Goal: Information Seeking & Learning: Learn about a topic

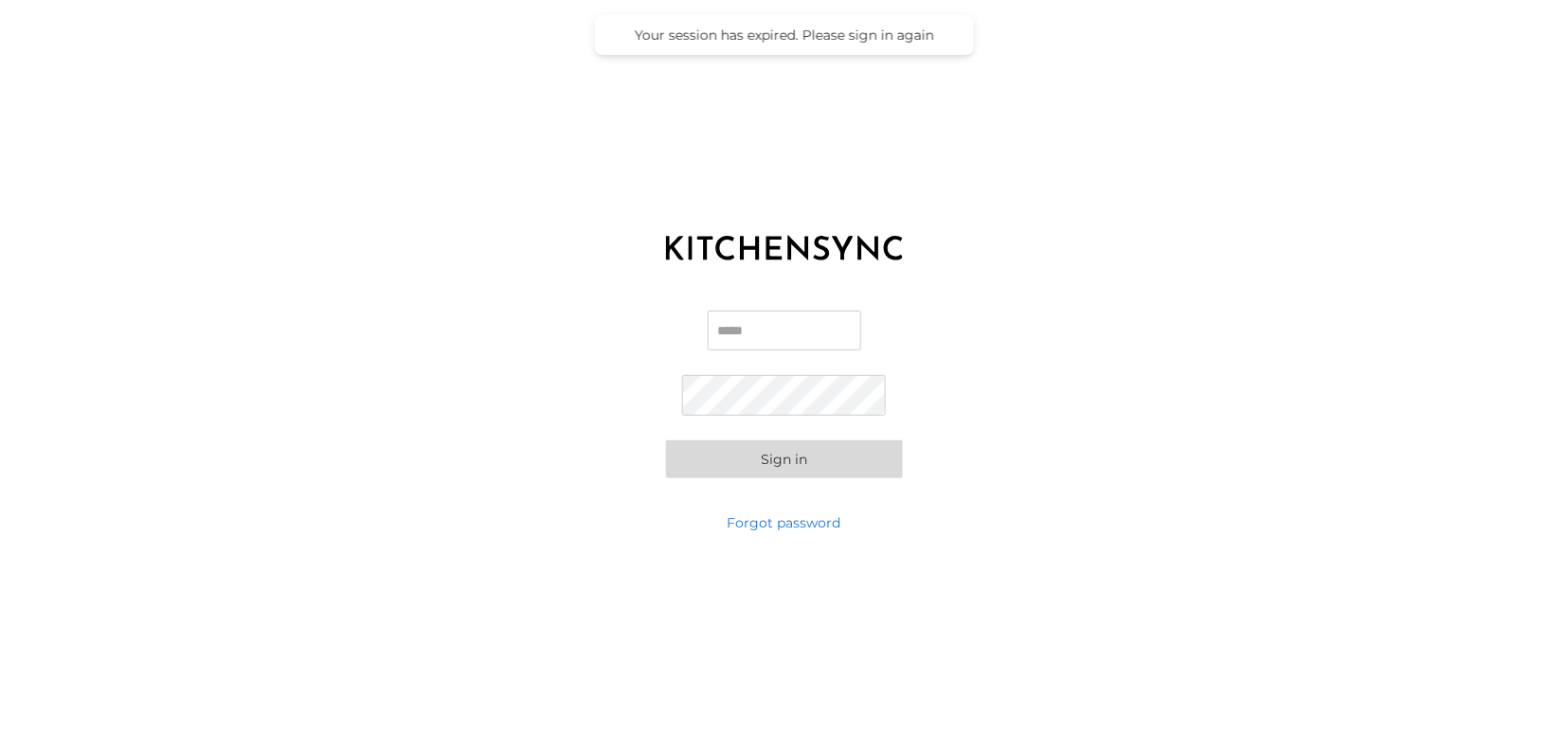
type input "**********"
click at [776, 472] on button "Sign in" at bounding box center [784, 459] width 237 height 38
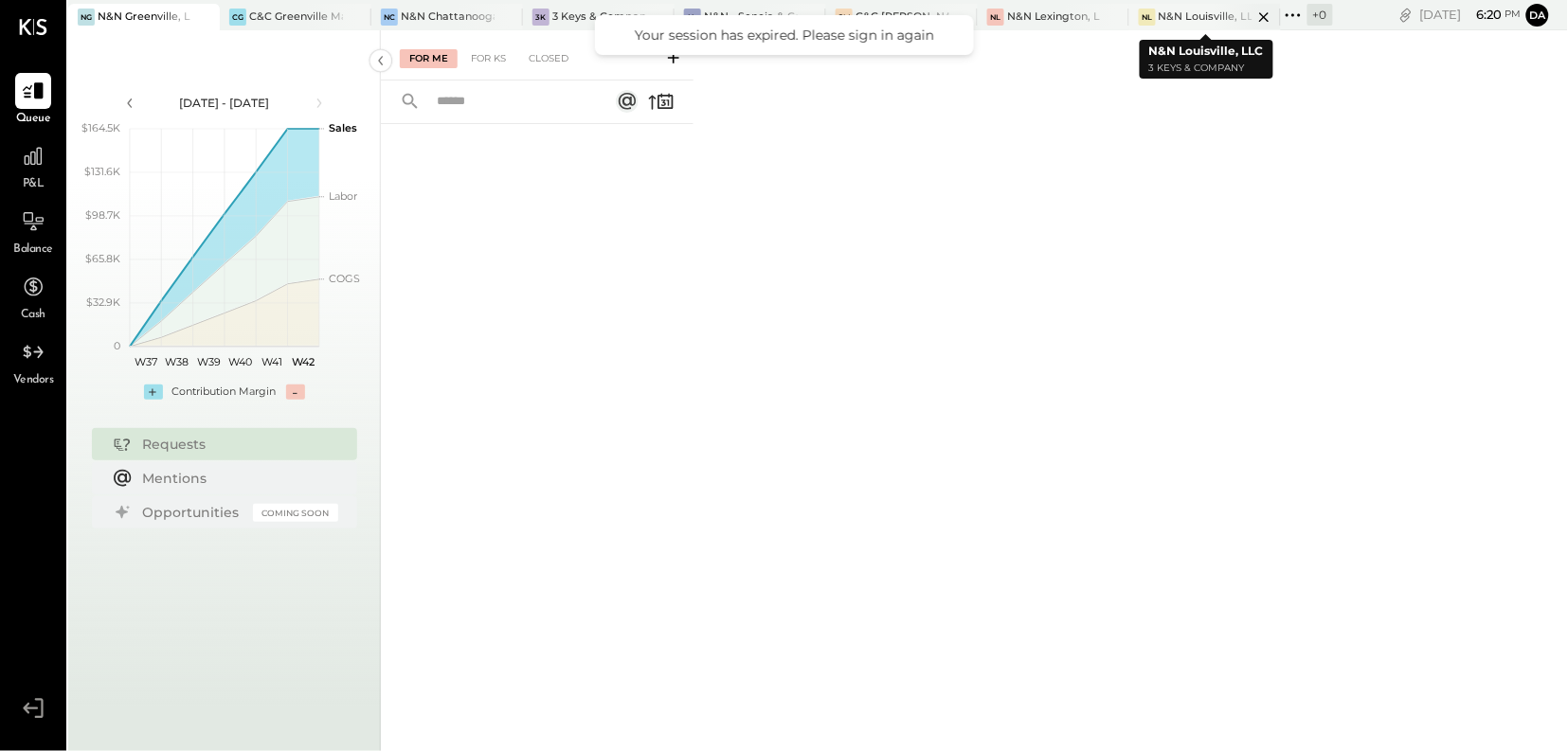
click at [1196, 17] on div "N&N Louisville, LLC" at bounding box center [1206, 18] width 93 height 16
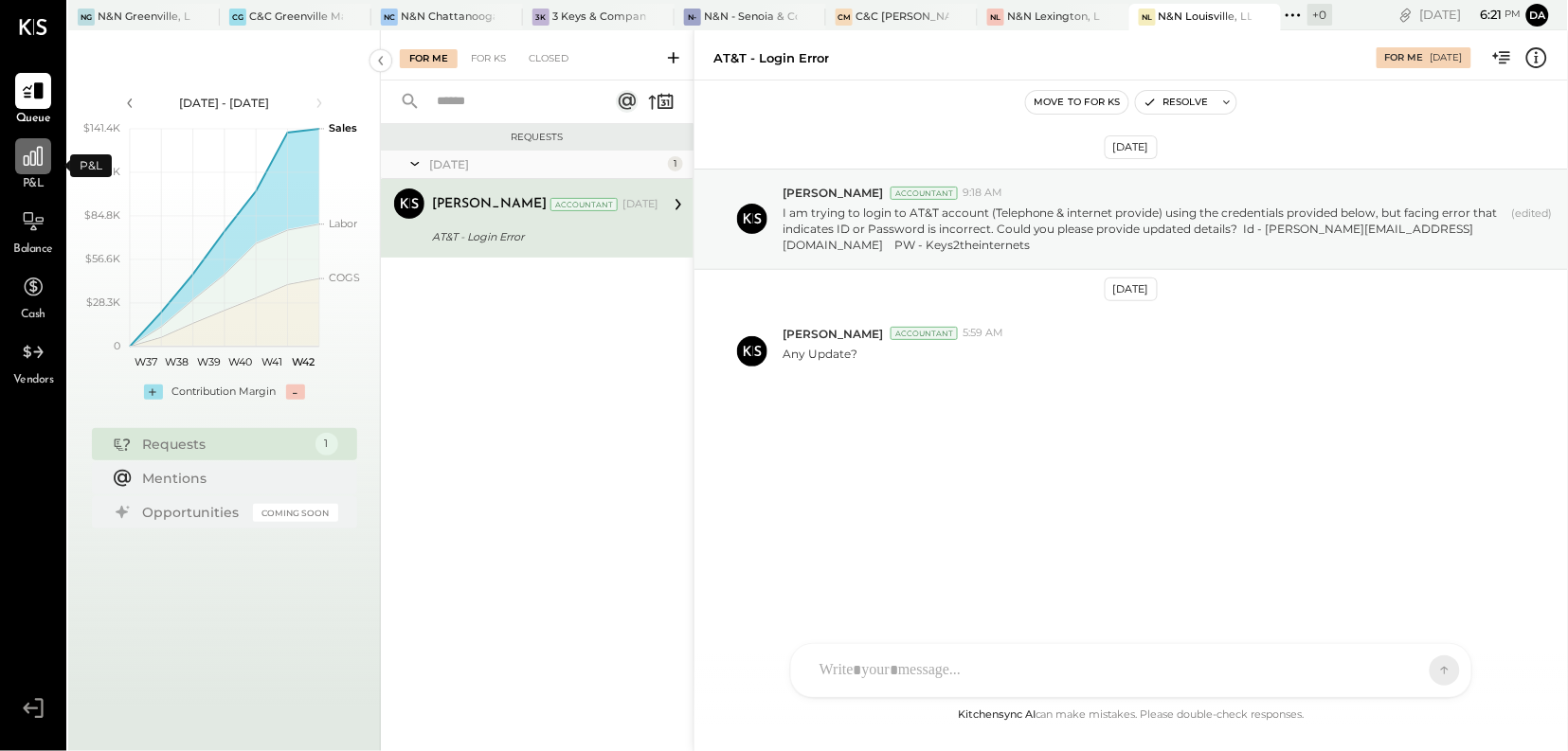
click at [33, 170] on div at bounding box center [33, 156] width 36 height 36
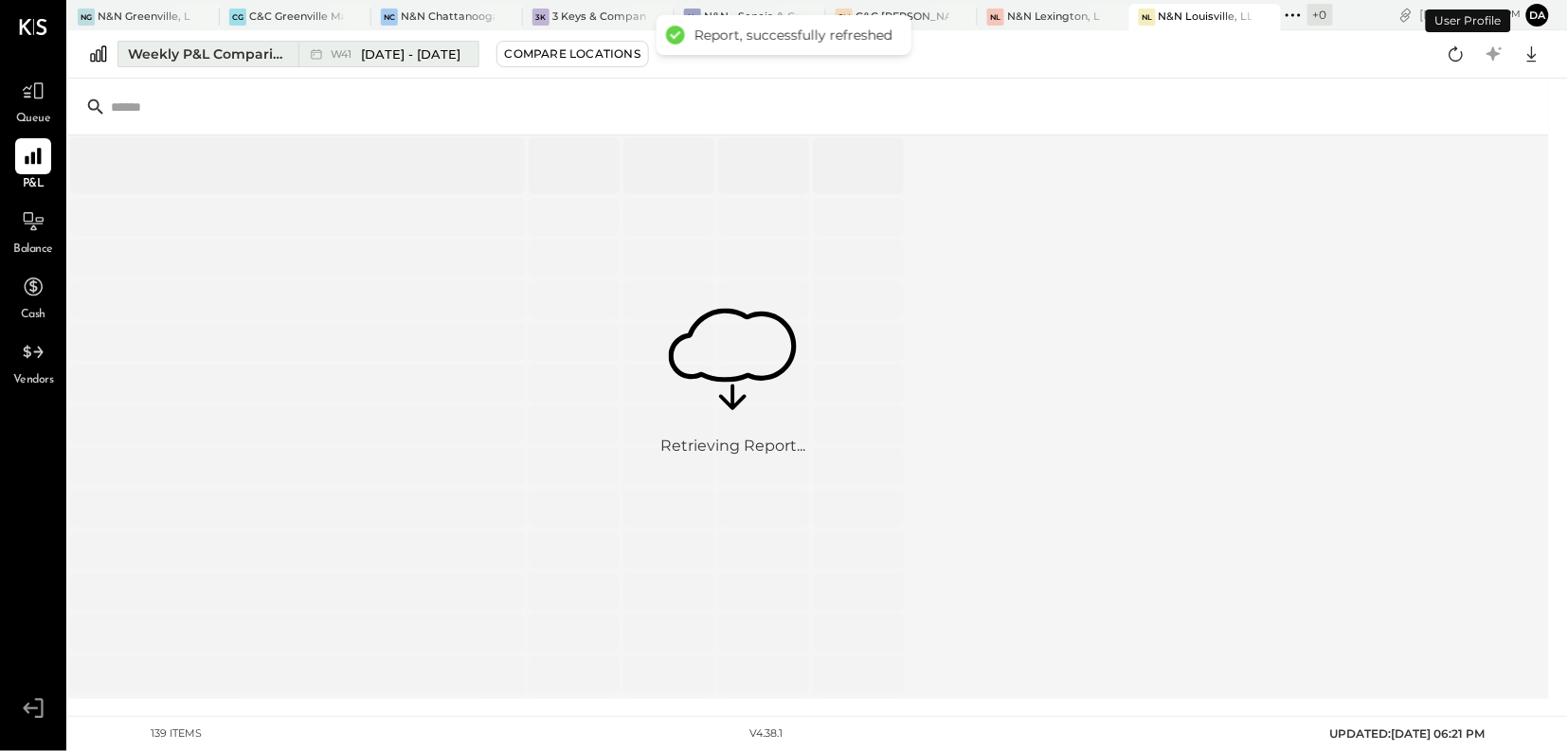
click at [255, 59] on div "Weekly P&L Comparison" at bounding box center [206, 54] width 159 height 19
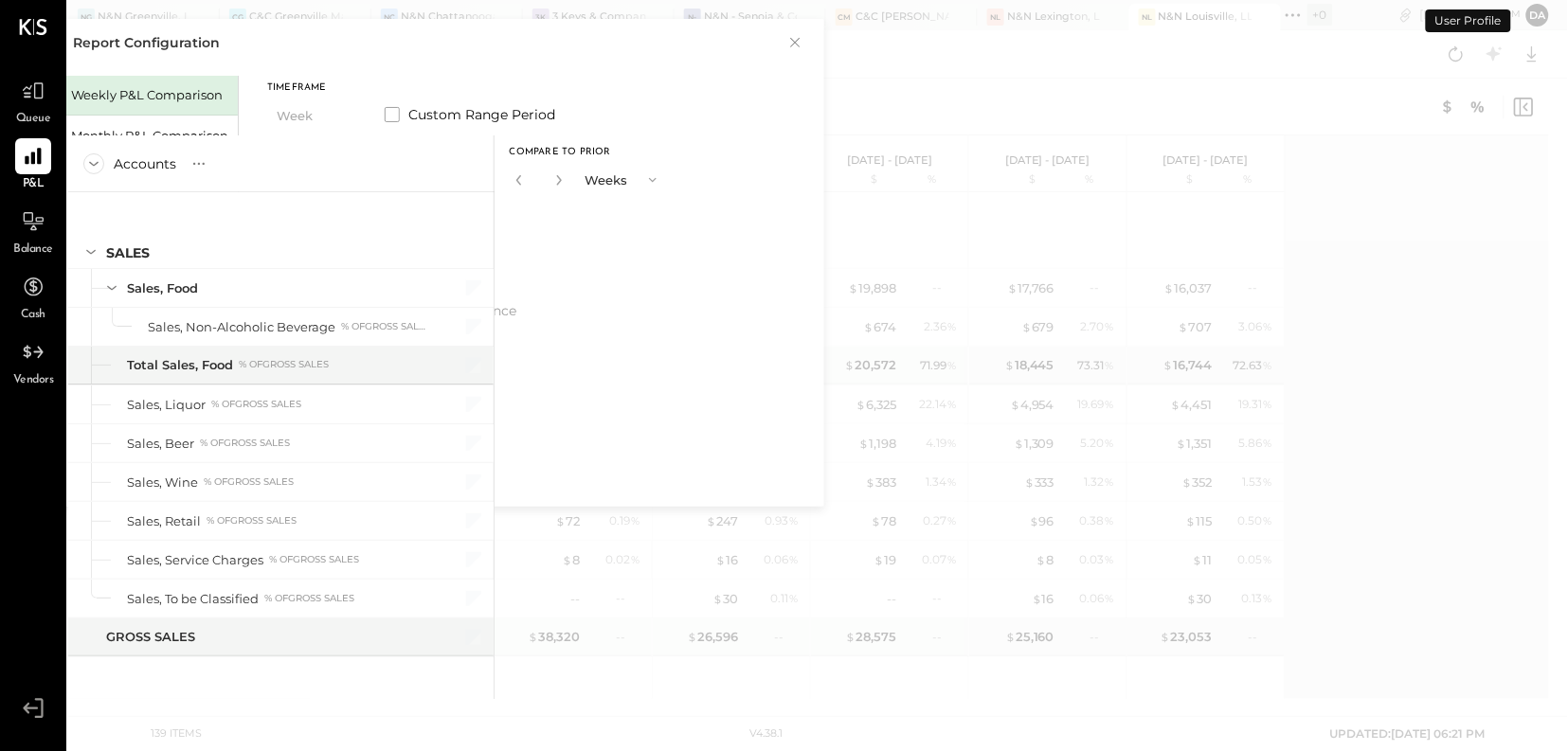
click at [188, 130] on div "Report Configuration × Weekly P&L Comparison Monthly P&L Comparison Timeframe W…" at bounding box center [784, 375] width 1568 height 751
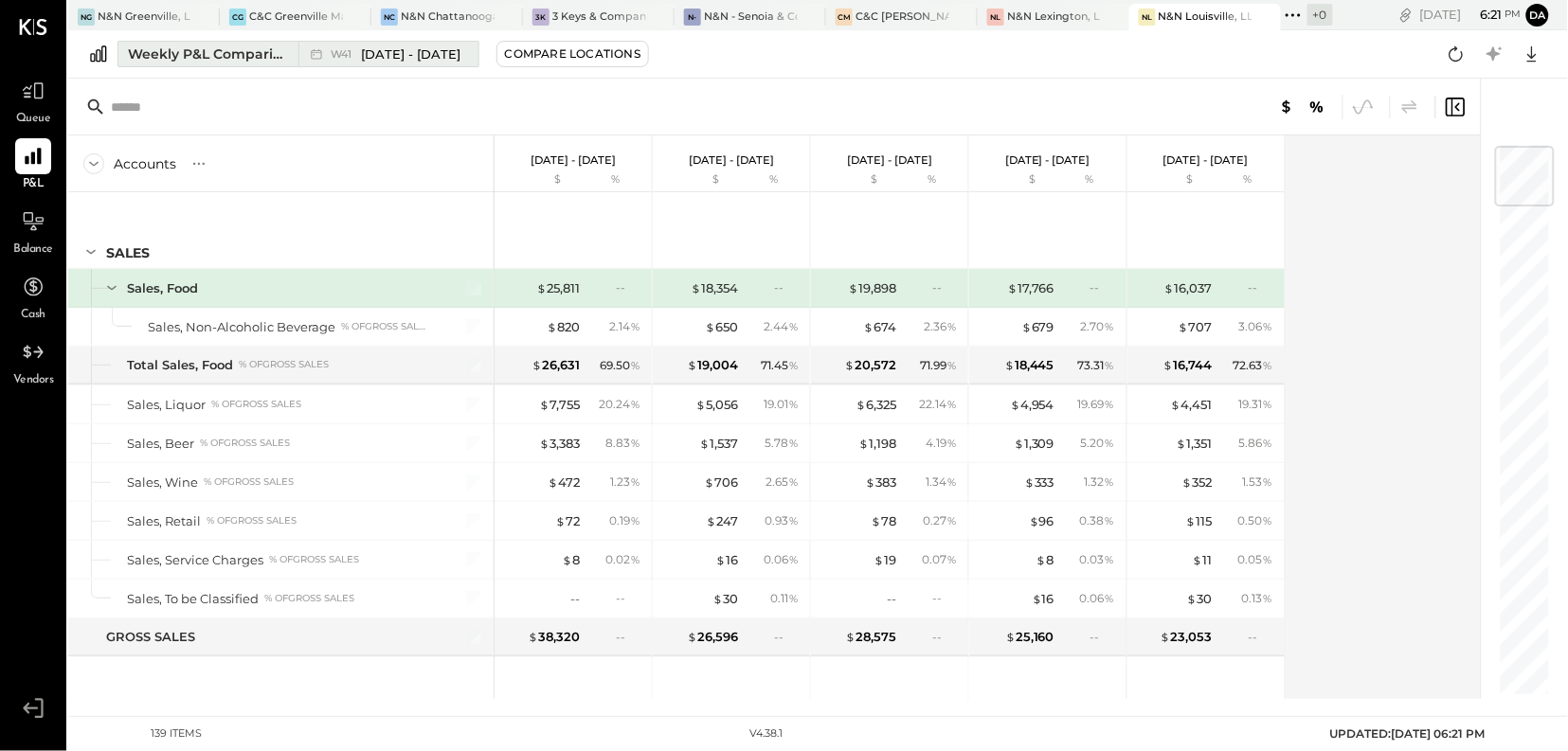
click at [171, 54] on div "Weekly P&L Comparison" at bounding box center [206, 54] width 159 height 19
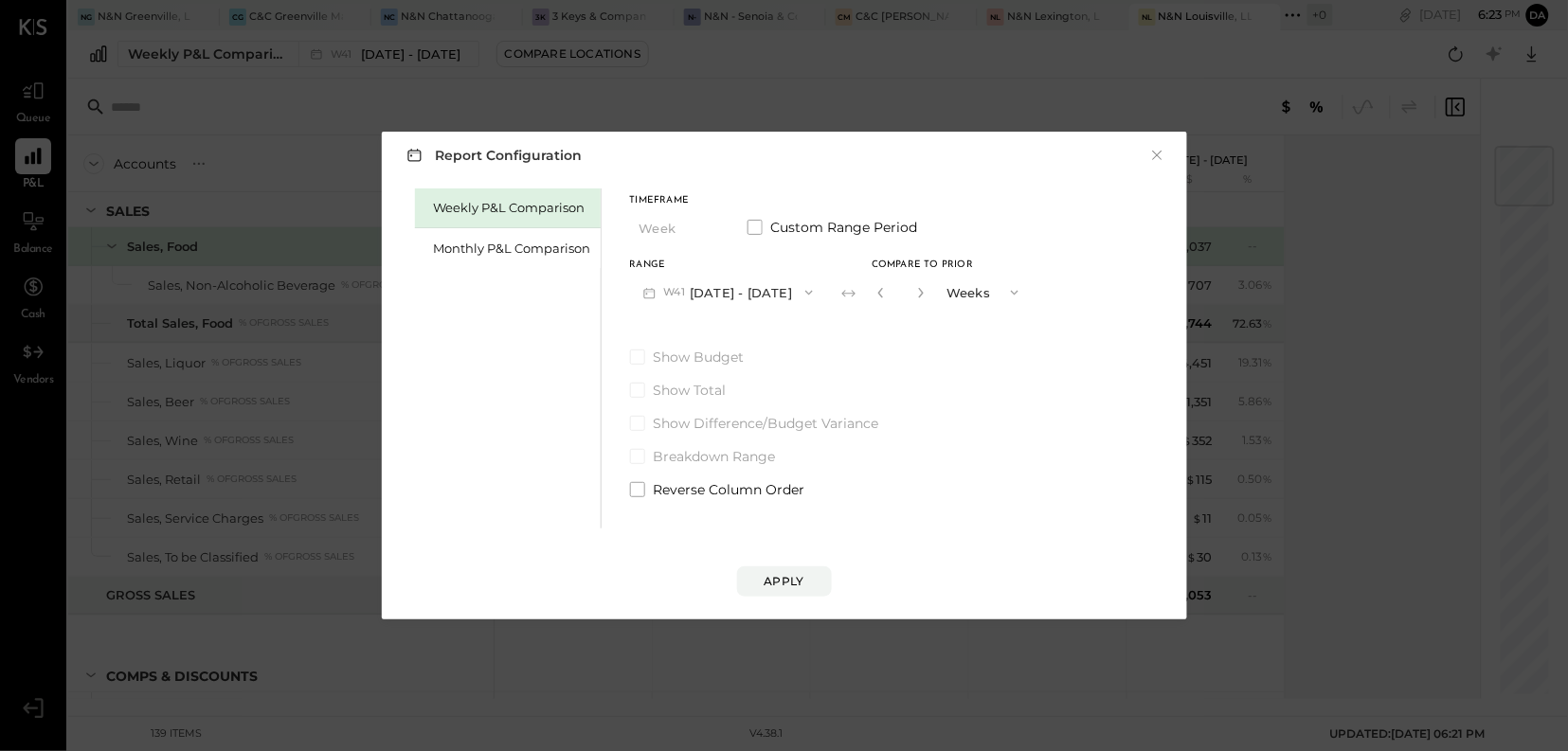
click at [802, 291] on icon "button" at bounding box center [809, 293] width 16 height 16
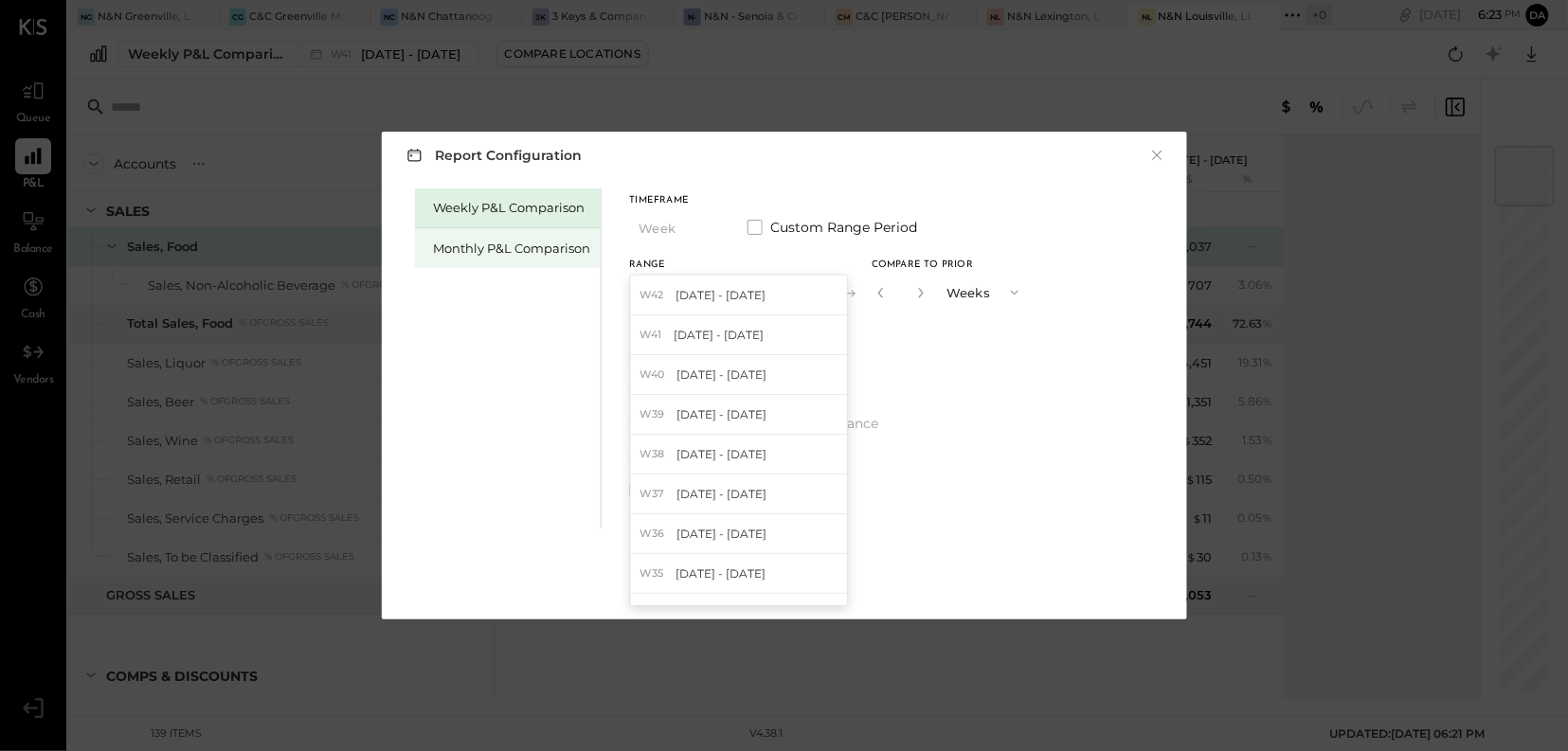
click at [457, 240] on div "Monthly P&L Comparison" at bounding box center [512, 248] width 157 height 18
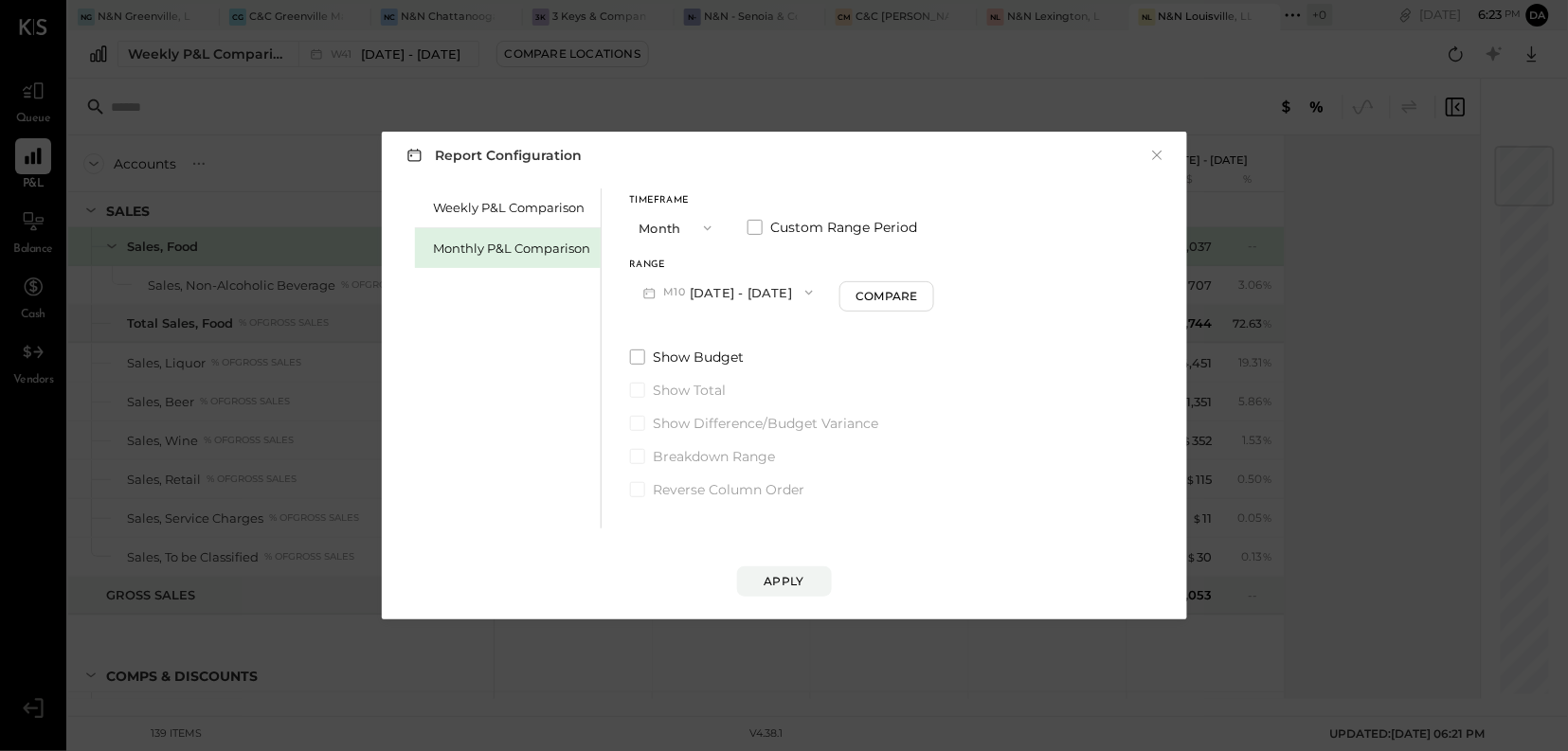
click at [802, 293] on icon "button" at bounding box center [809, 293] width 16 height 16
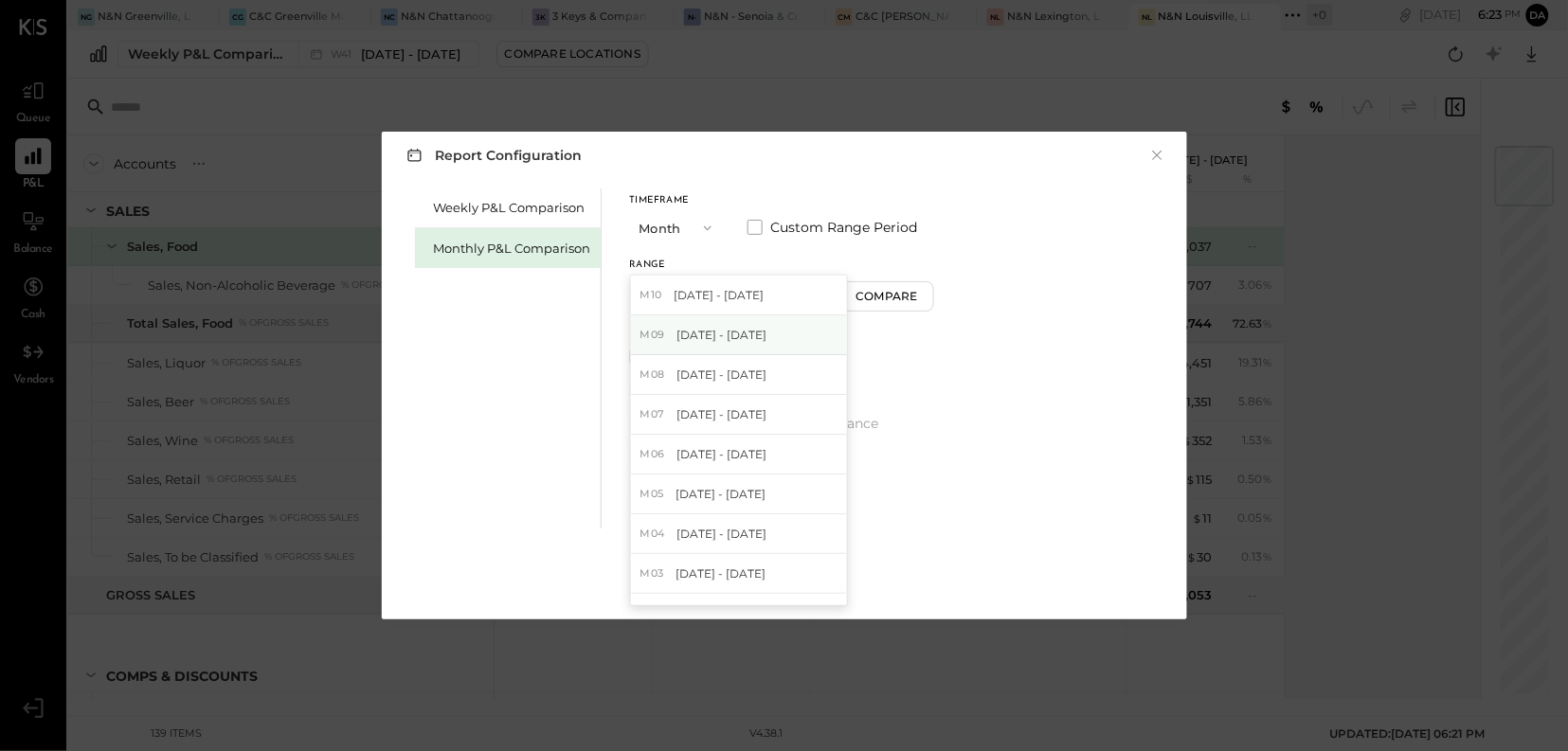
click at [718, 344] on div "M09 [DATE] - [DATE]" at bounding box center [739, 335] width 216 height 40
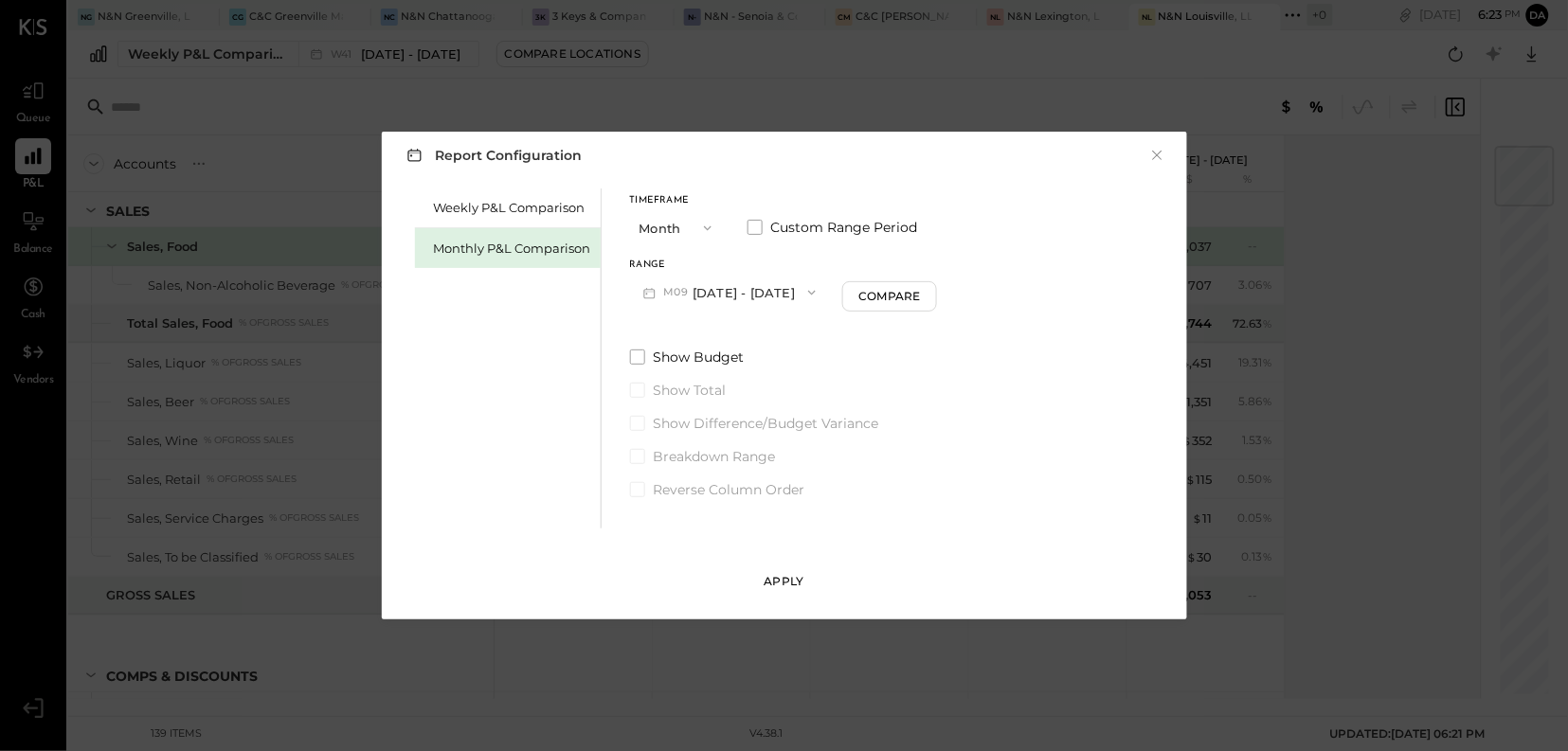
click at [804, 587] on button "Apply" at bounding box center [784, 582] width 94 height 30
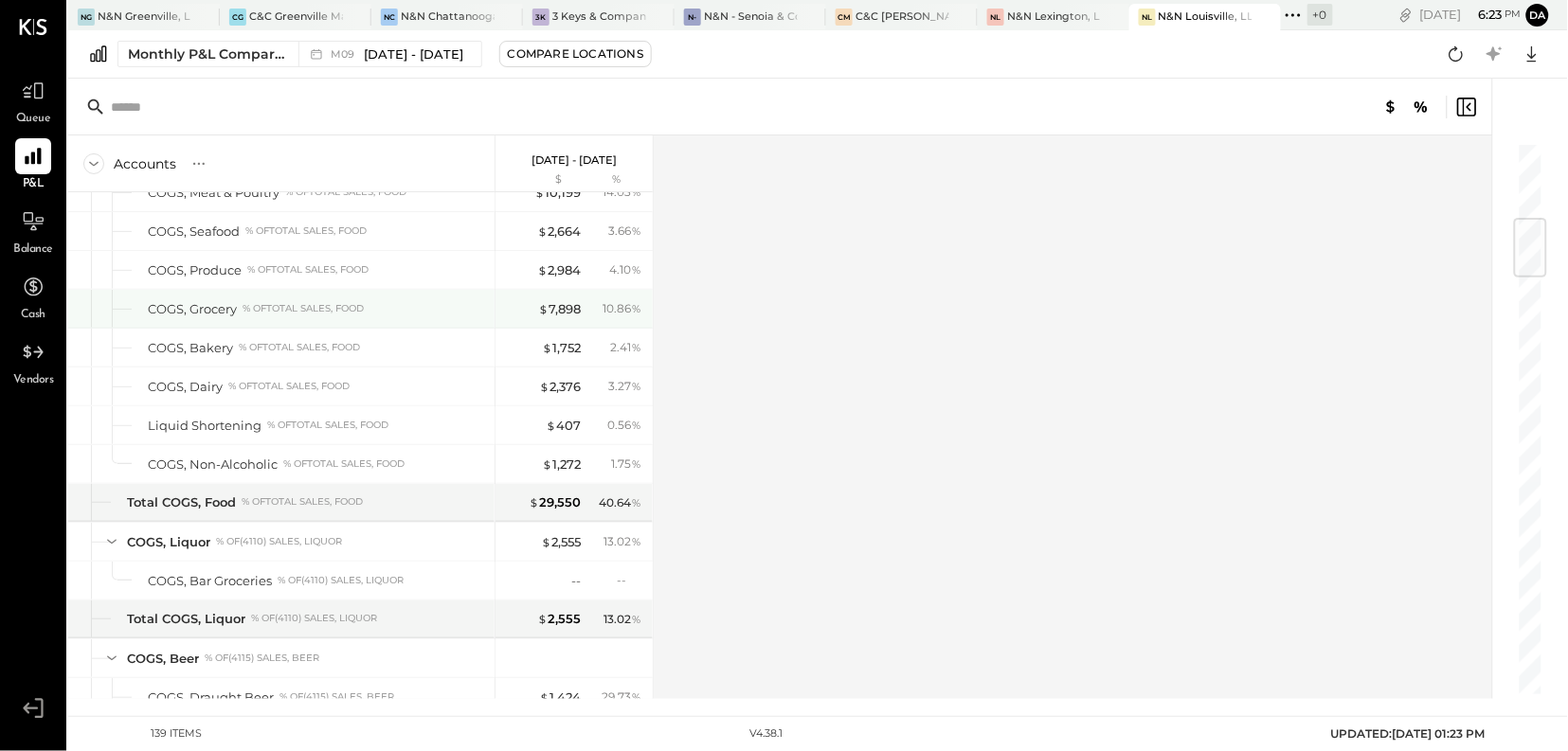
scroll to position [648, 0]
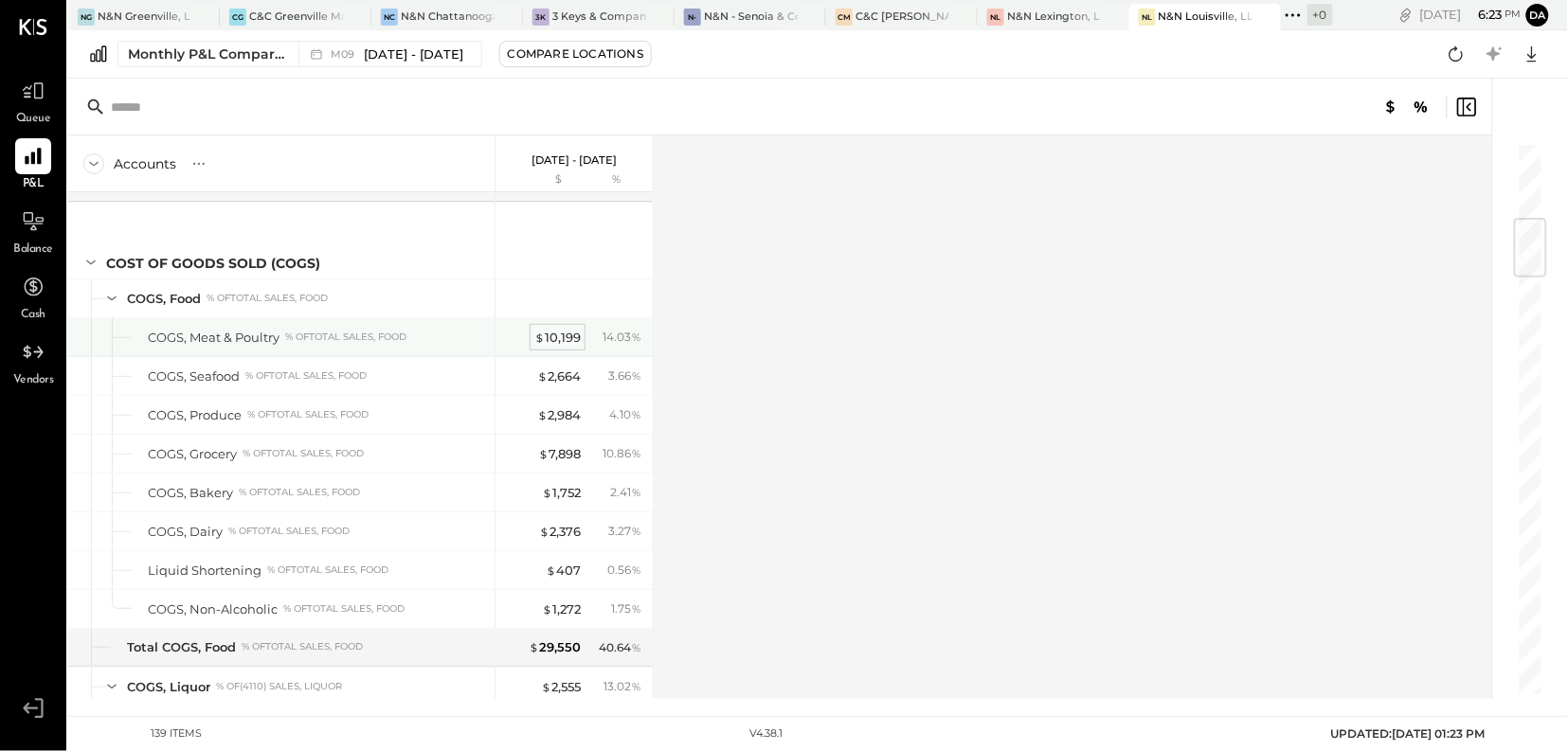
click at [564, 340] on div "$ 10,199" at bounding box center [558, 338] width 47 height 18
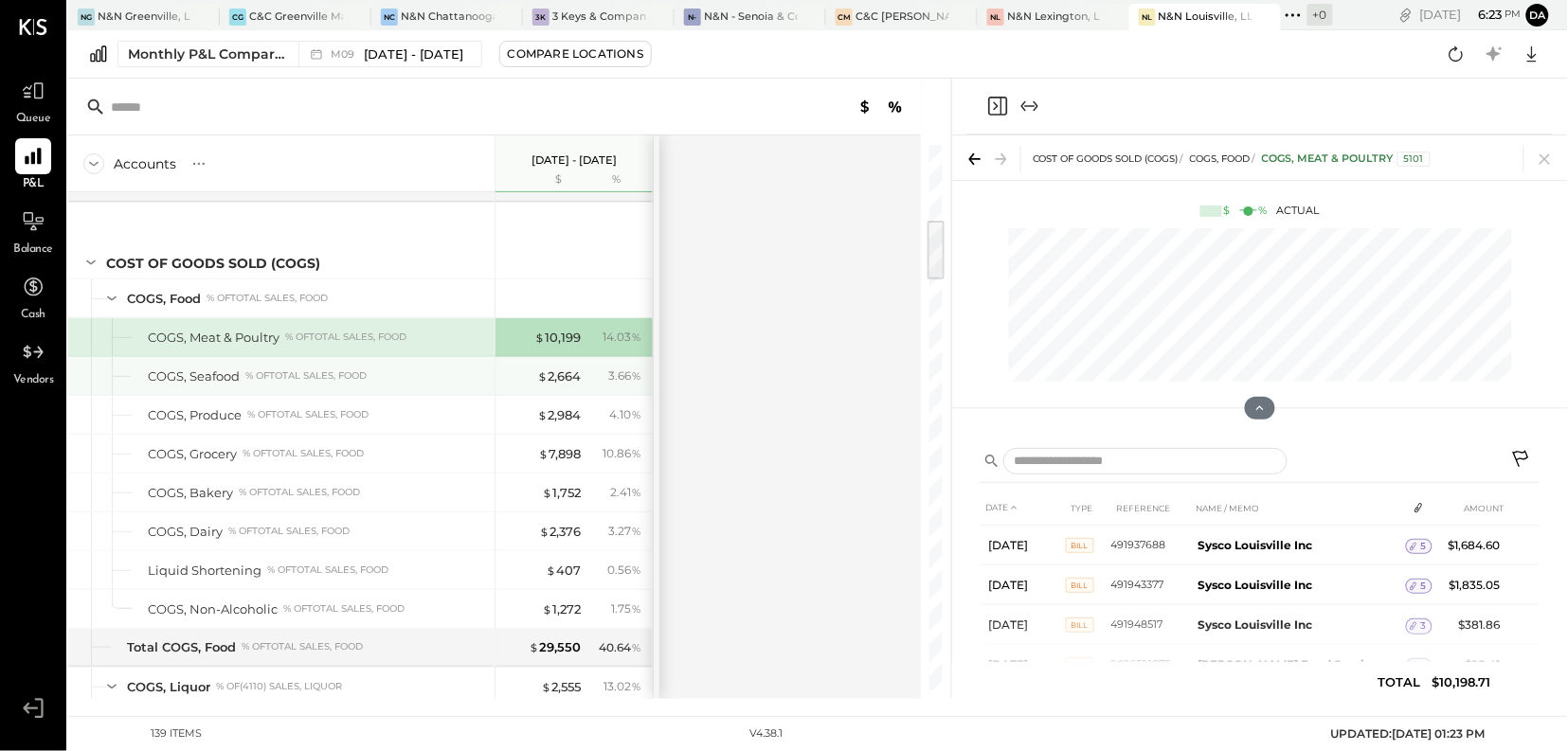
click at [200, 382] on div "COGS, Seafood" at bounding box center [194, 376] width 92 height 18
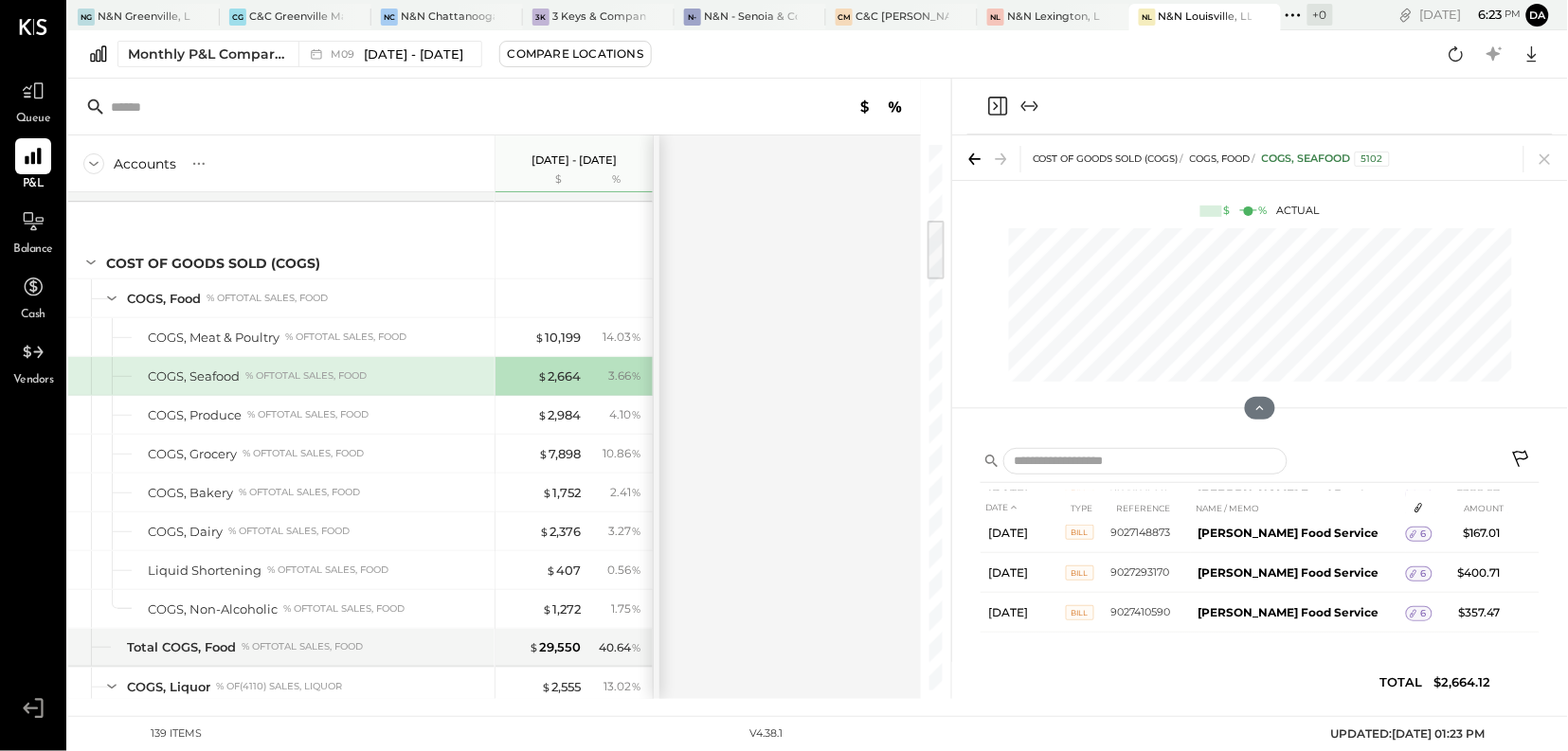
scroll to position [344, 0]
click at [269, 422] on div "% of Total Sales, Food" at bounding box center [308, 415] width 122 height 14
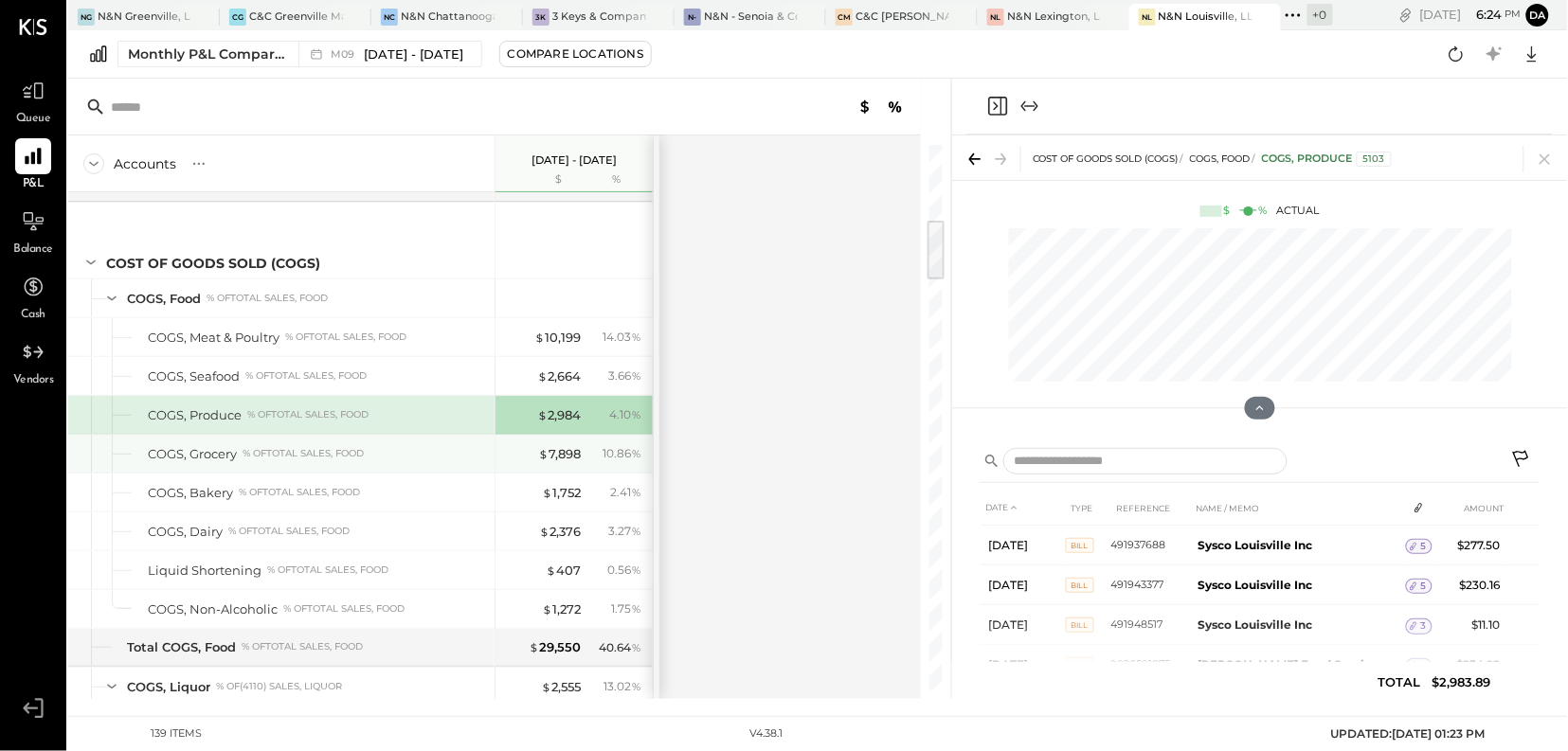
click at [200, 462] on div "COGS, Grocery" at bounding box center [192, 454] width 89 height 18
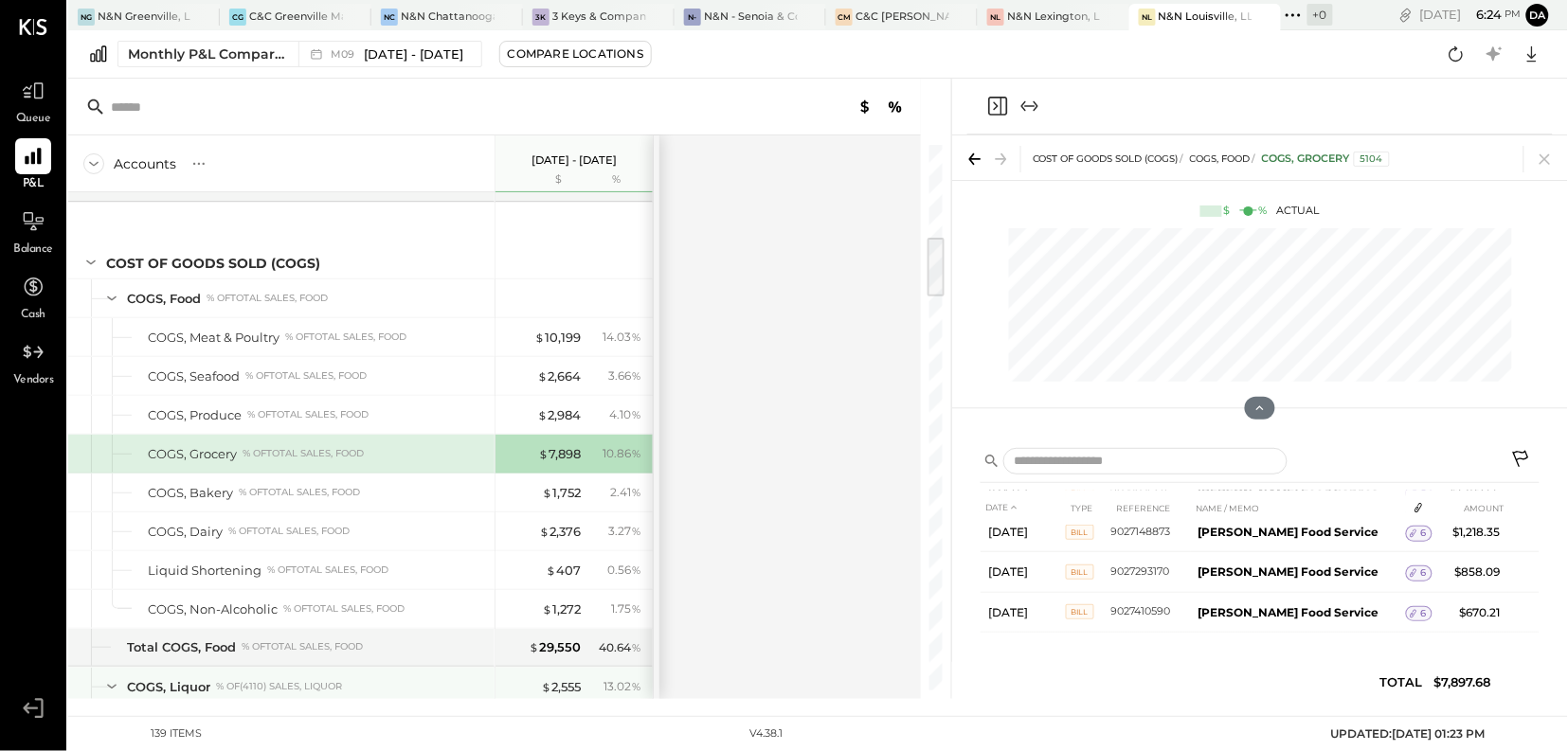
scroll to position [794, 0]
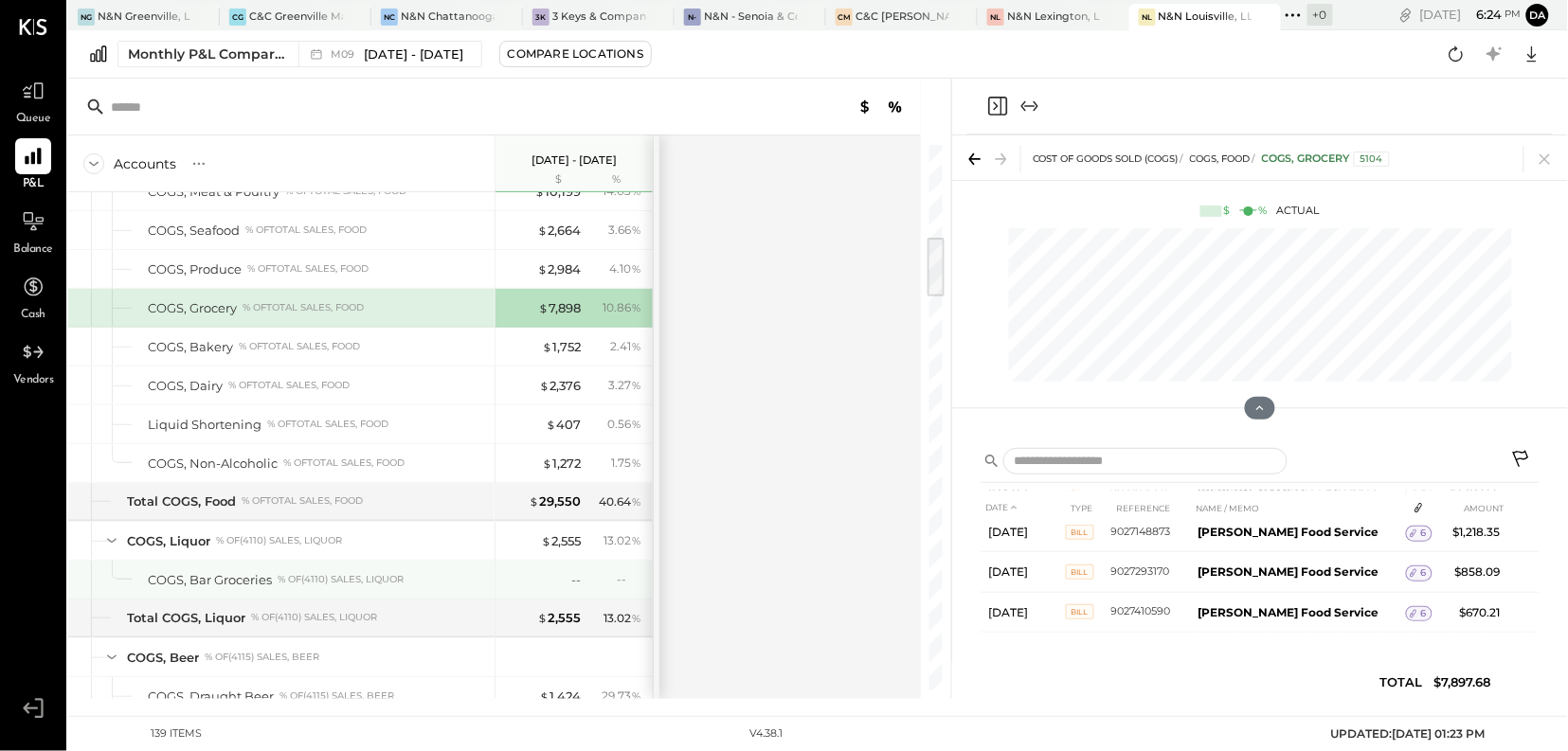
click at [281, 577] on div "% of (4110) Sales, Liquor" at bounding box center [340, 581] width 126 height 14
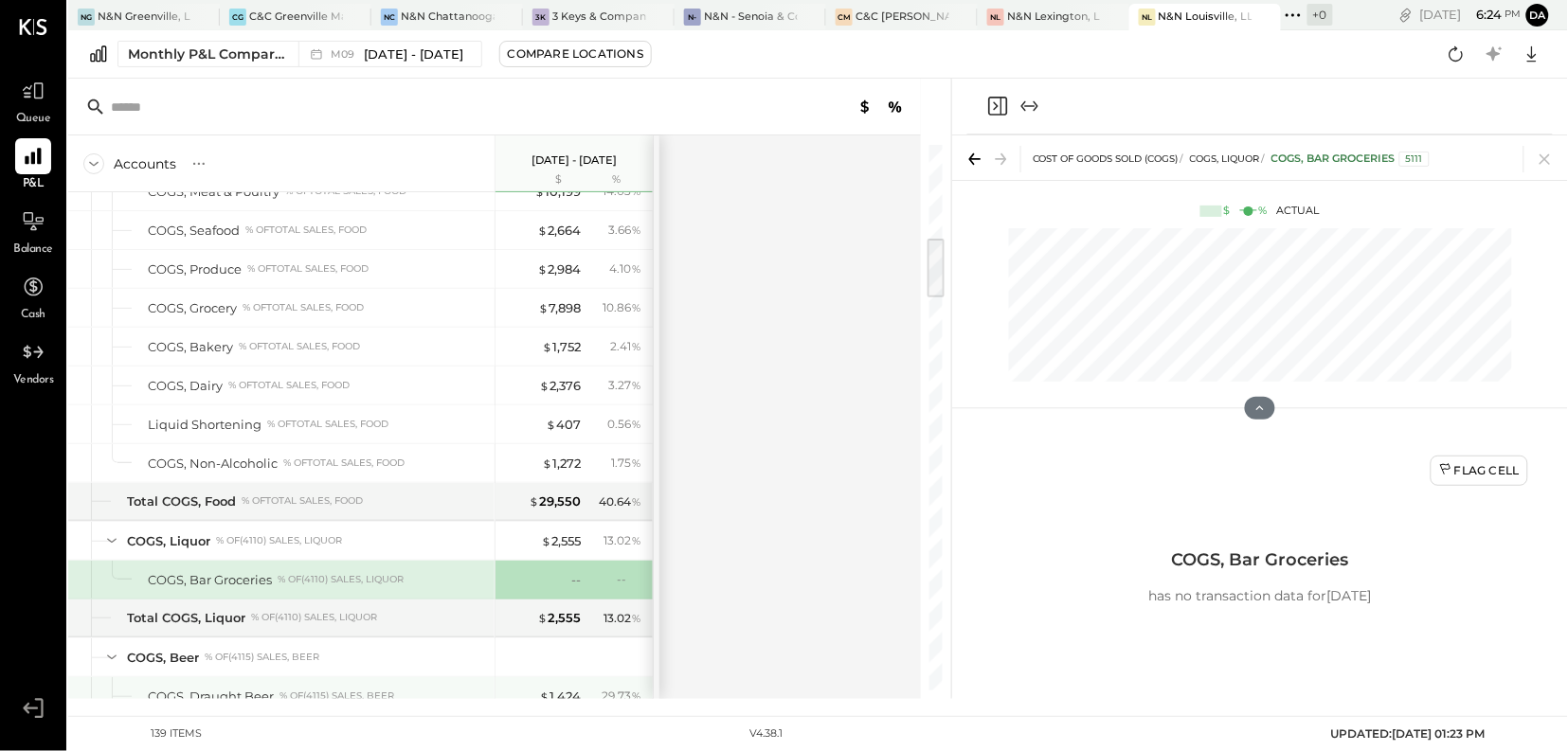
scroll to position [881, 0]
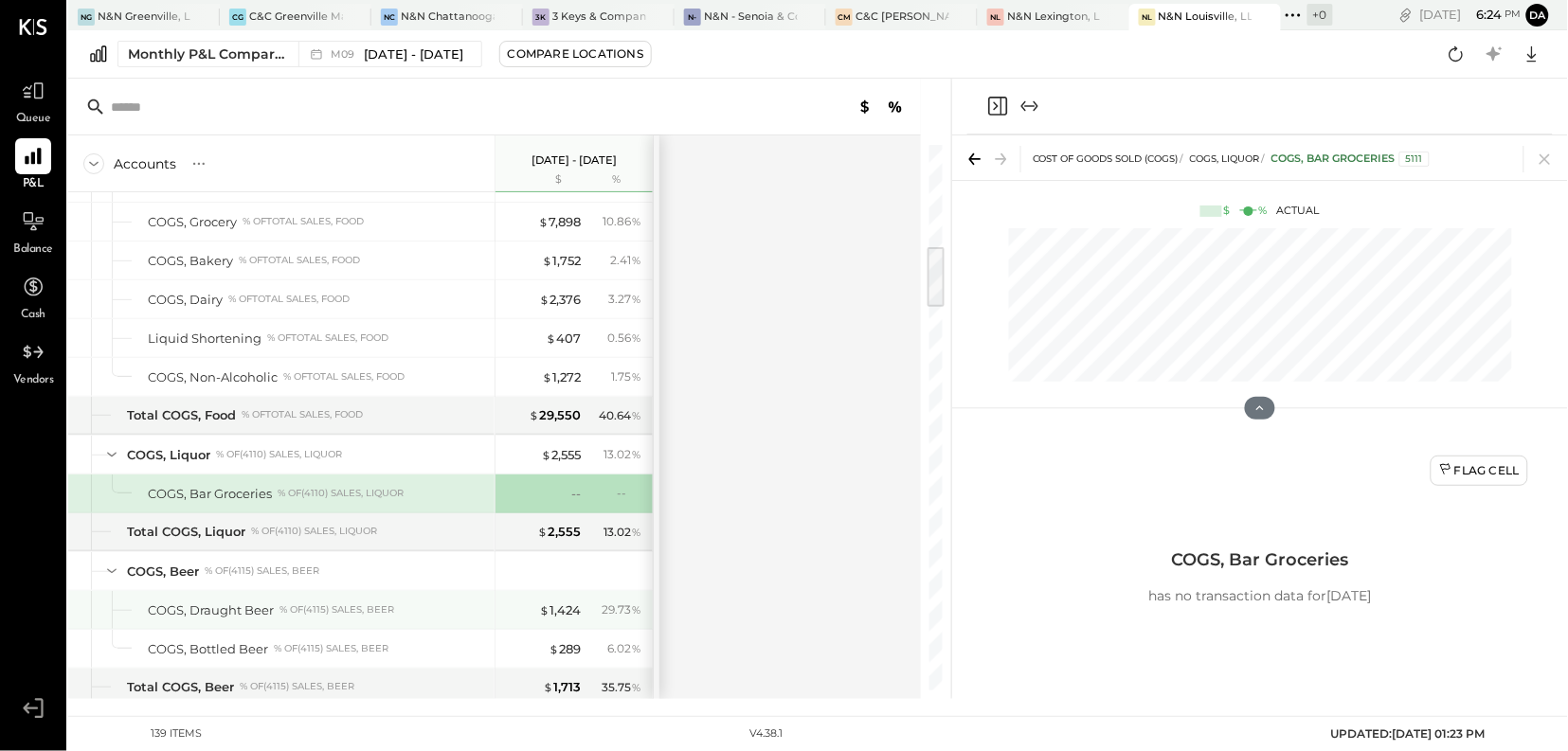
click at [222, 613] on div "COGS, Draught Beer" at bounding box center [210, 611] width 126 height 18
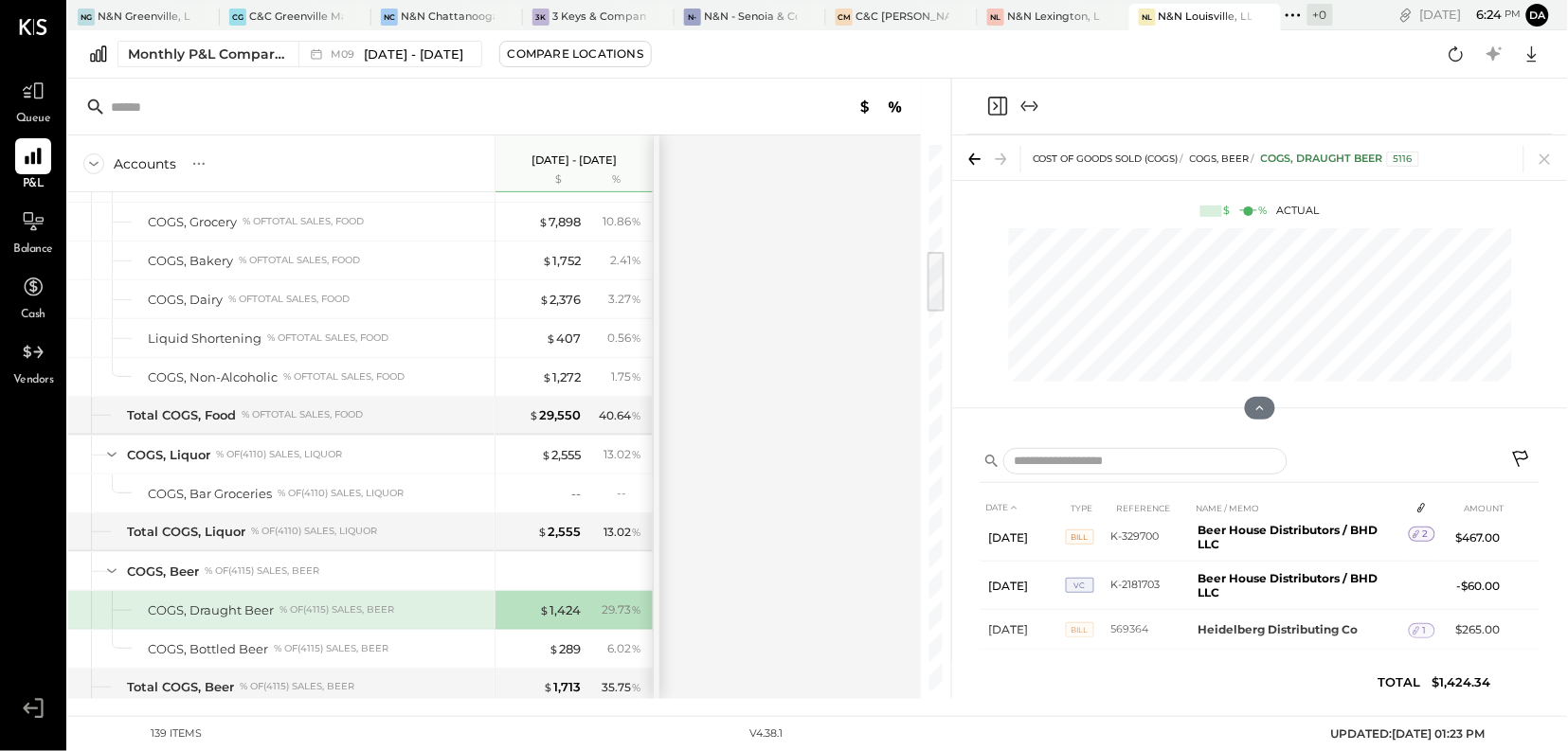
scroll to position [1007, 0]
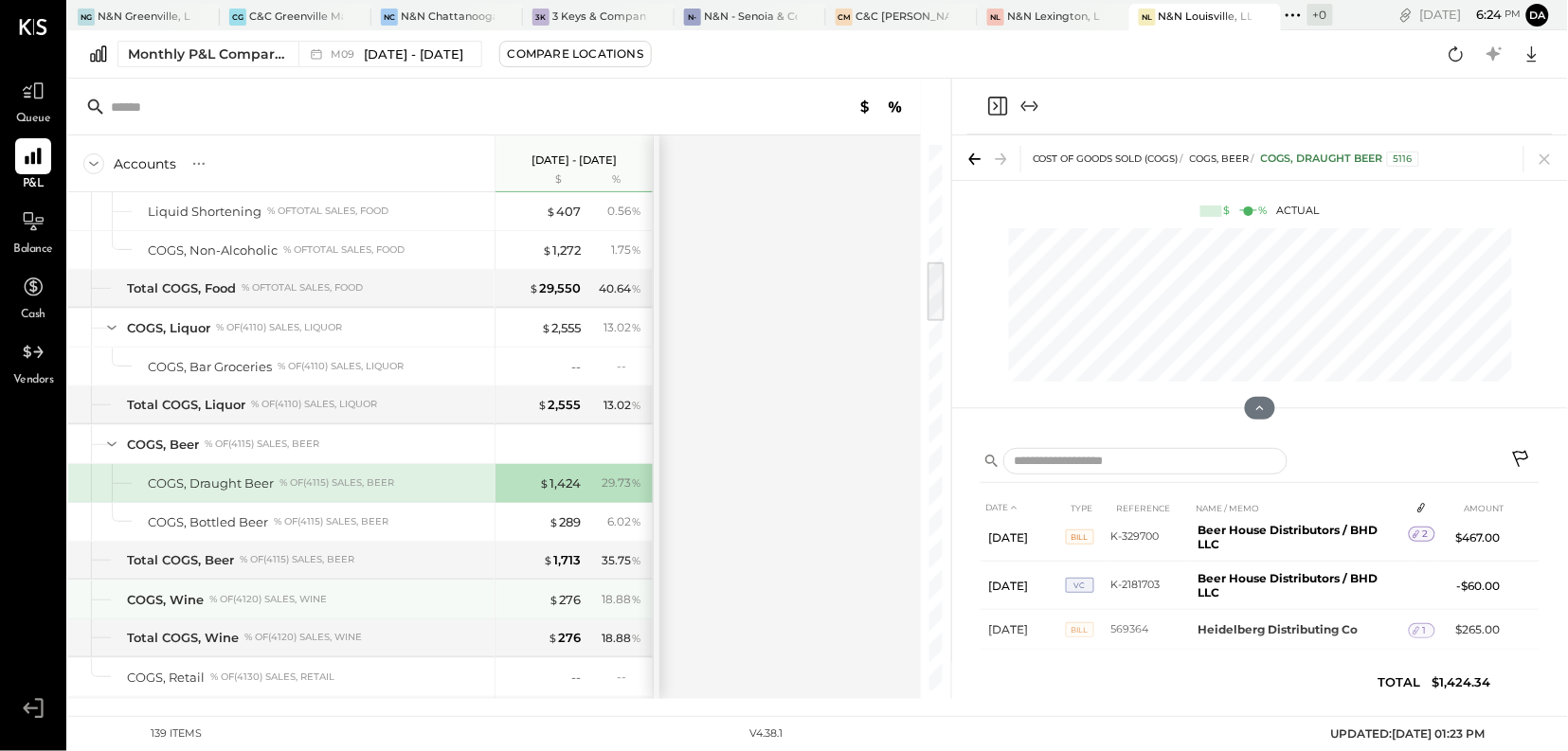
click at [416, 615] on div "COGS, Wine % of (4120) Sales, Wine" at bounding box center [281, 599] width 427 height 38
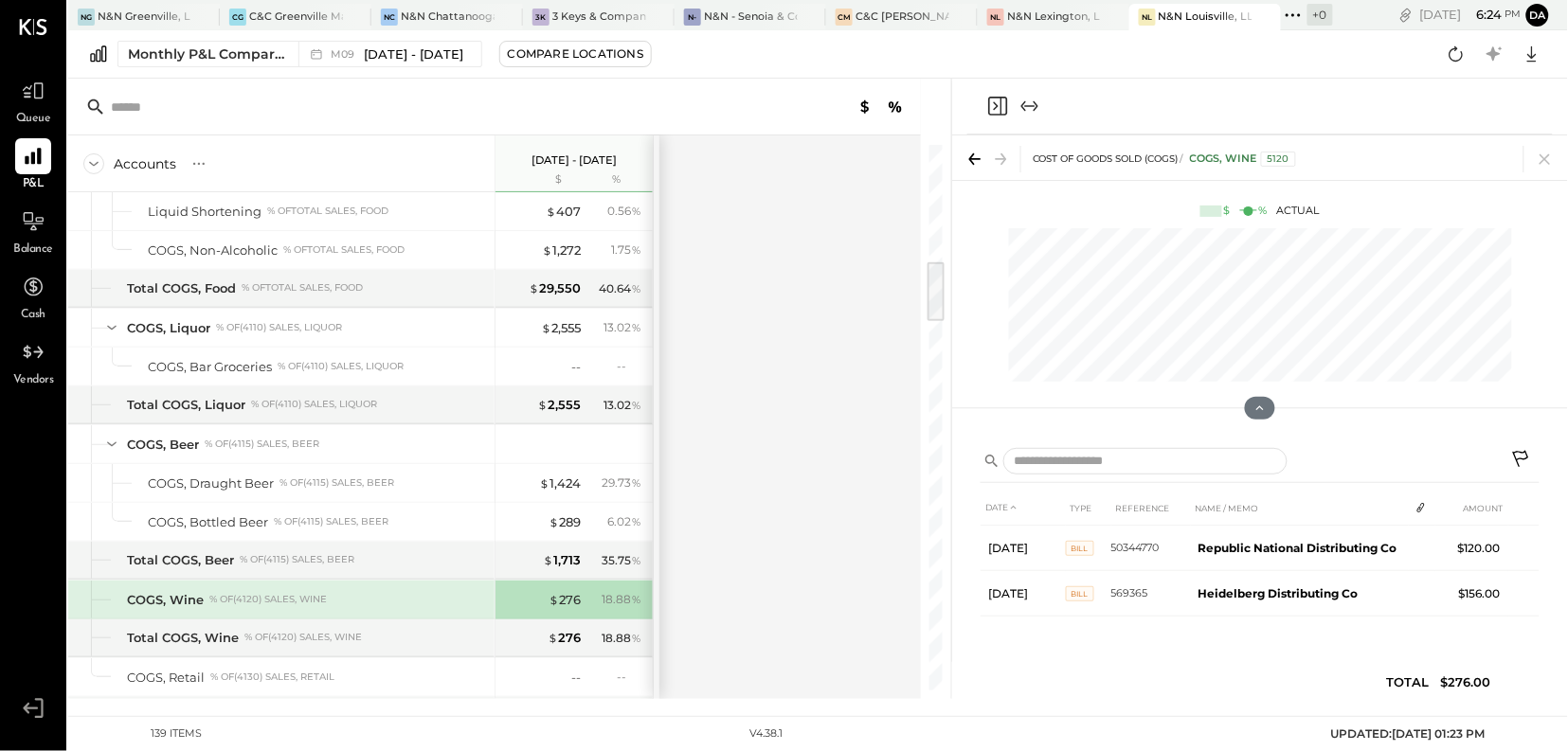
scroll to position [0, 0]
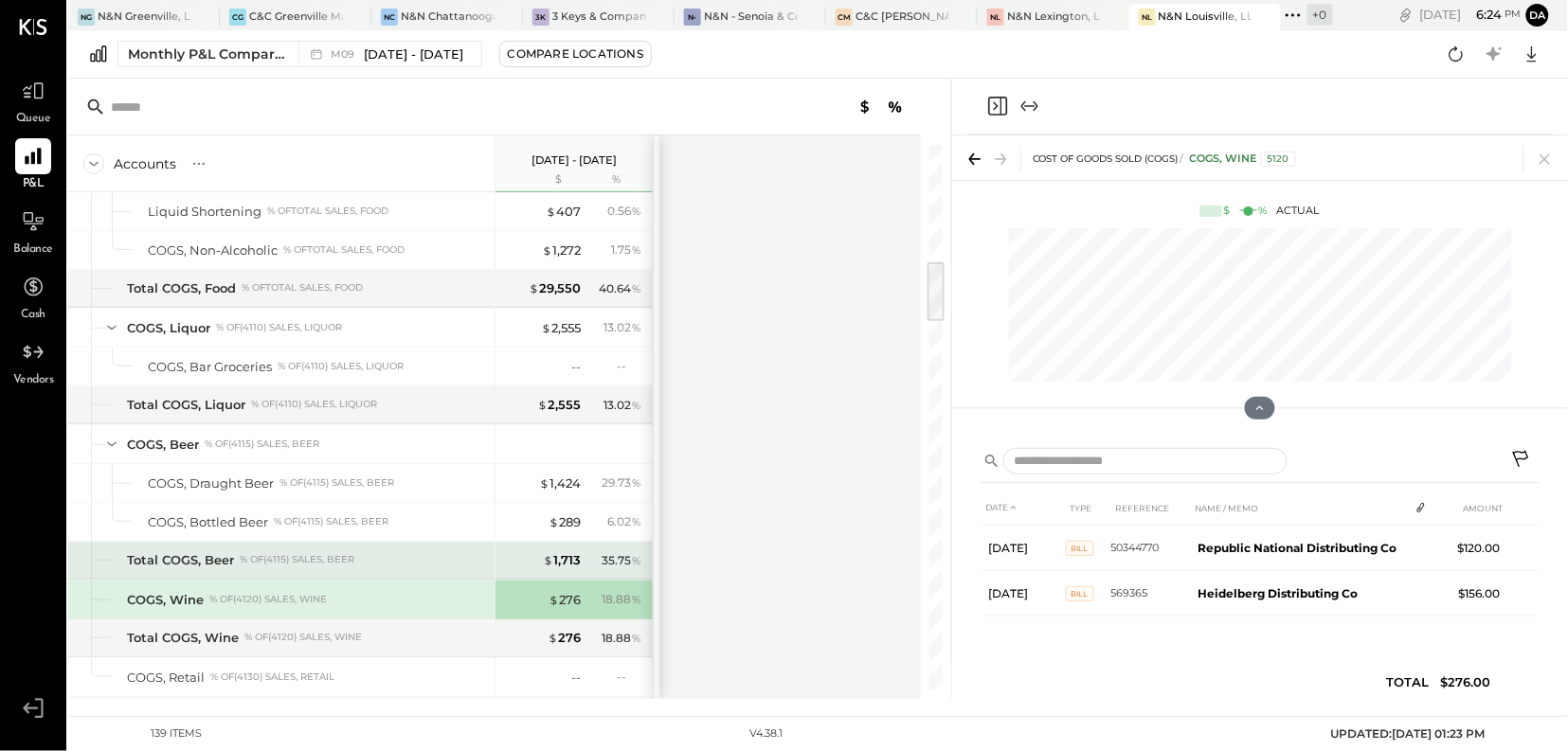
click at [456, 570] on div "Total COGS, Beer % of (4115) Sales, Beer" at bounding box center [307, 560] width 360 height 18
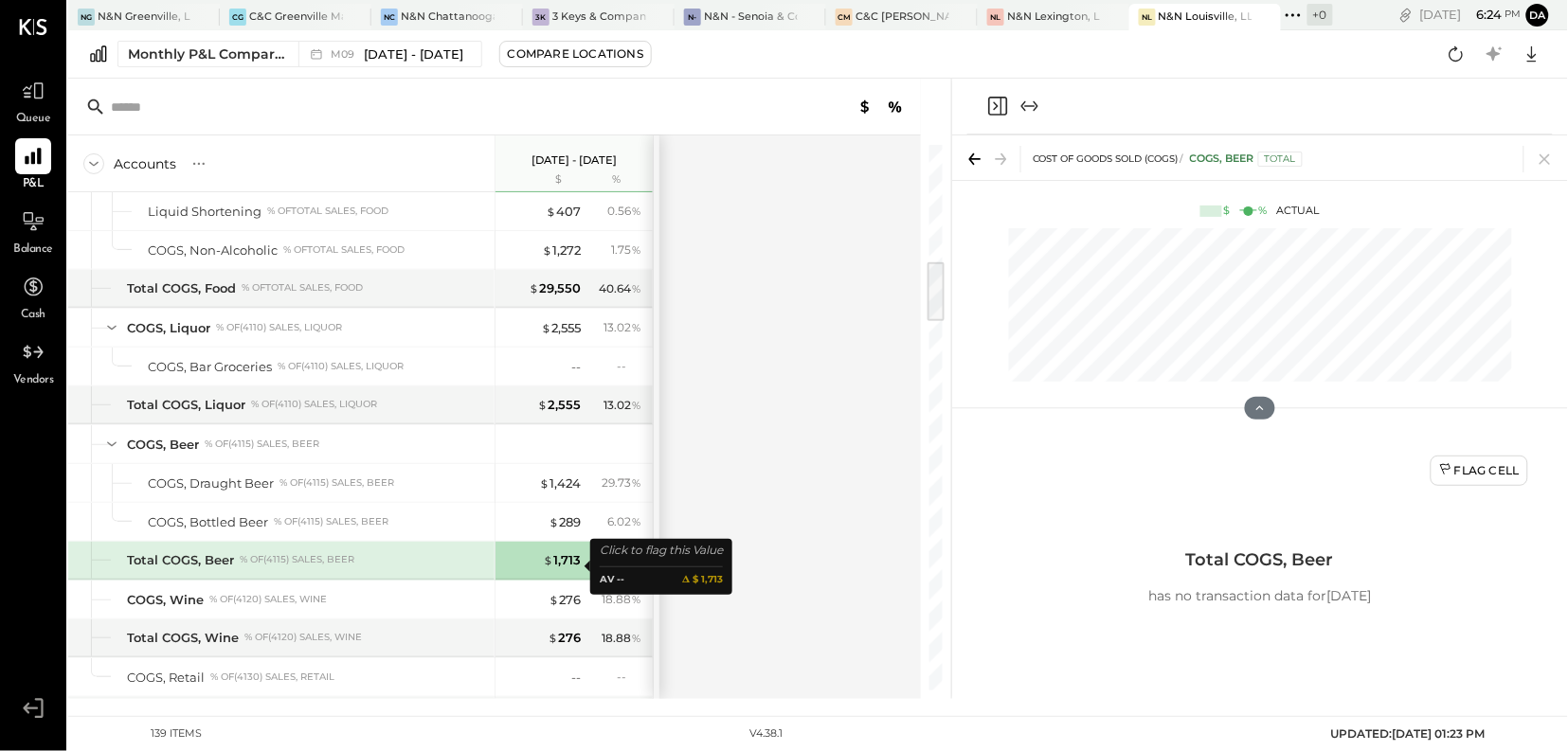
click at [528, 570] on div "$ 1,713" at bounding box center [543, 560] width 76 height 18
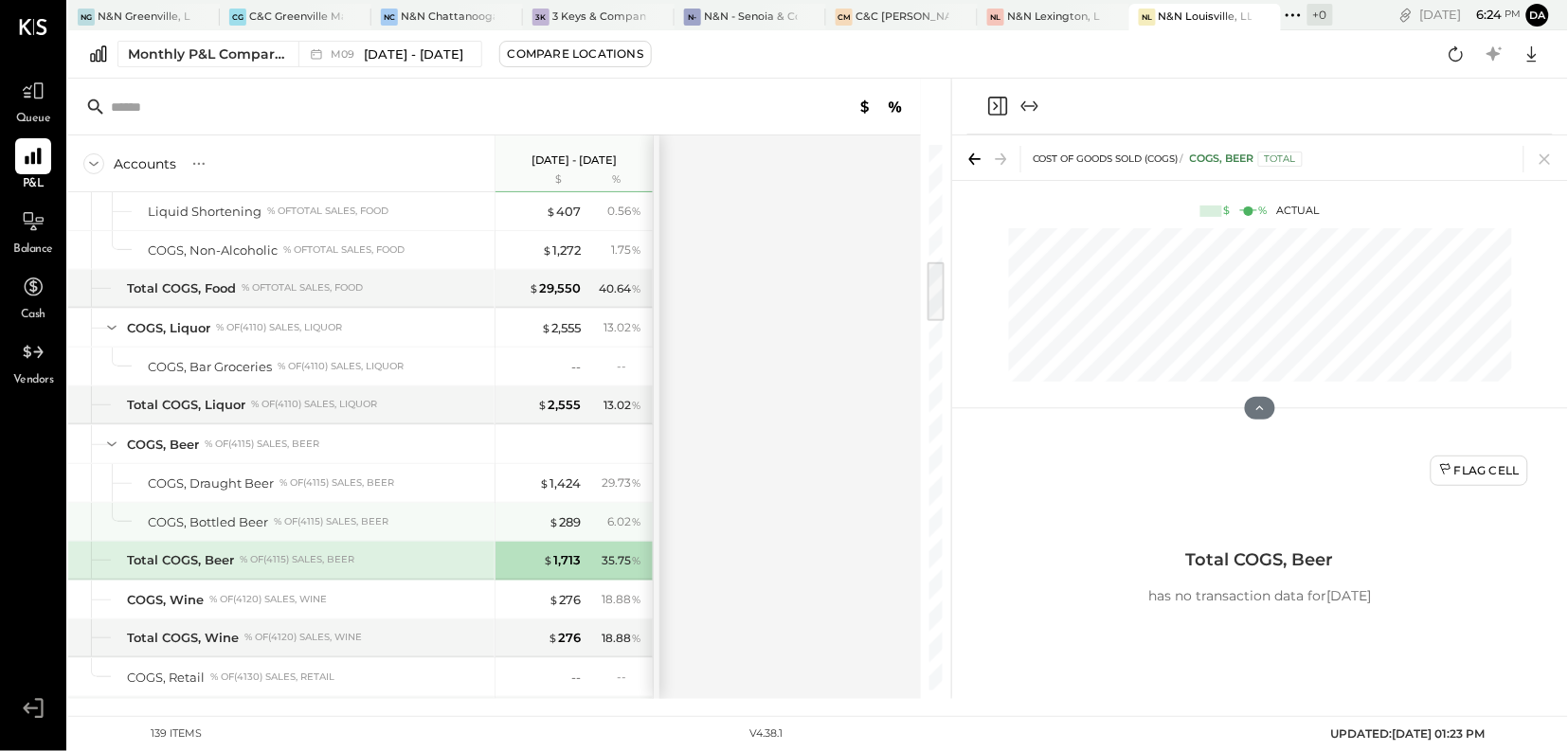
click at [487, 522] on div "COGS, Bottled Beer % of (4115) Sales, Beer" at bounding box center [281, 522] width 427 height 38
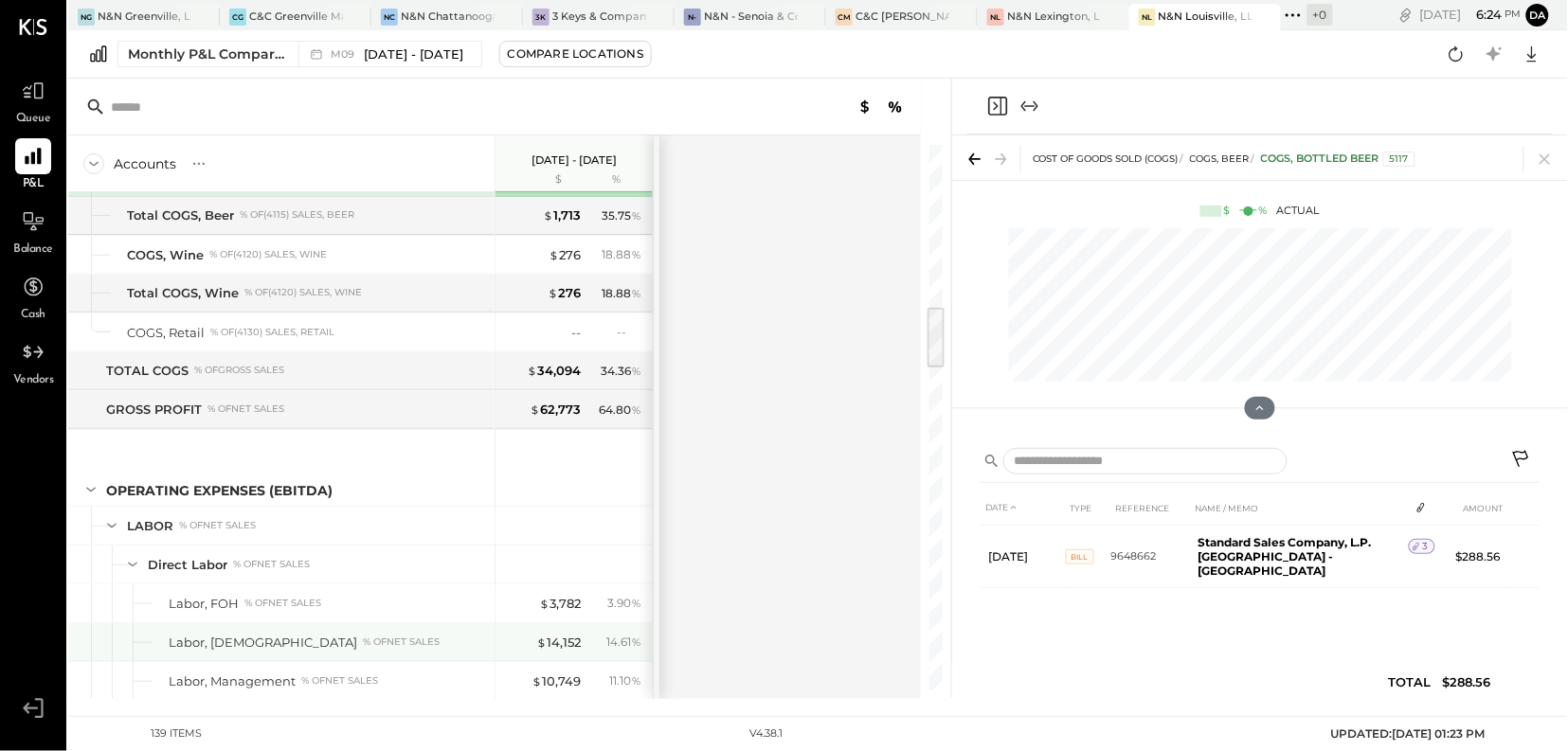
scroll to position [1401, 0]
